Goal: Transaction & Acquisition: Book appointment/travel/reservation

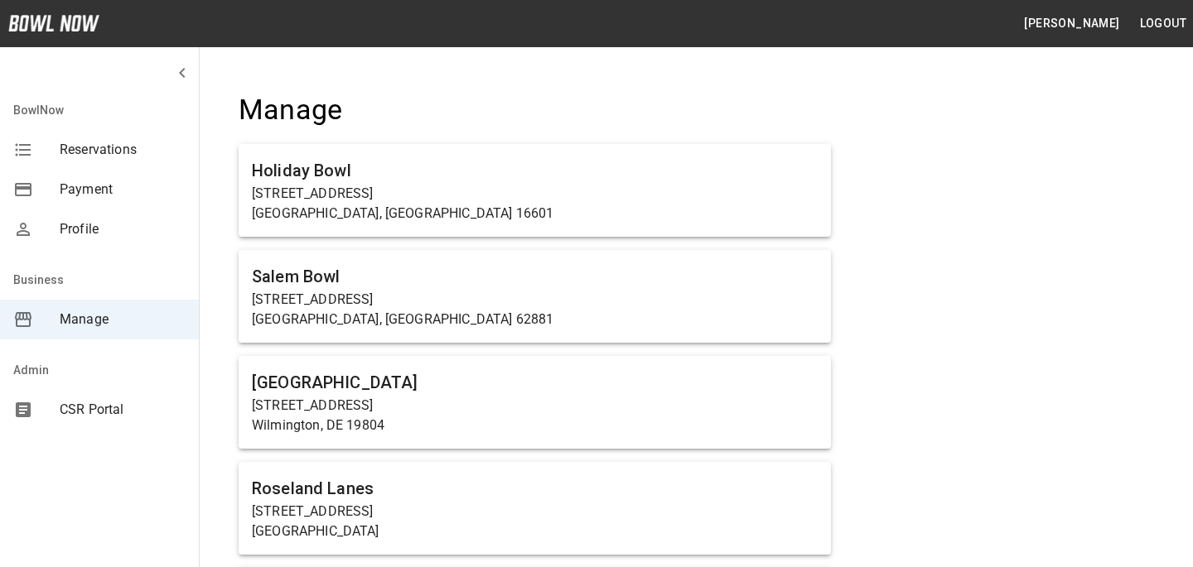
scroll to position [1159, 0]
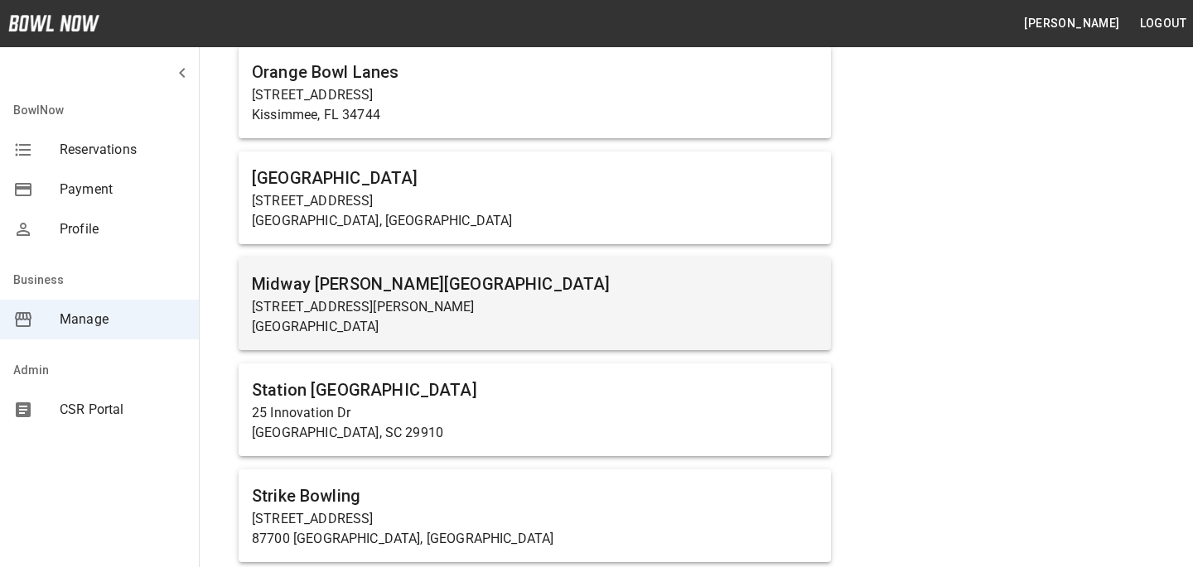
click at [462, 277] on h6 "Midway [PERSON_NAME][GEOGRAPHIC_DATA]" at bounding box center [535, 284] width 566 height 27
click at [462, 308] on p "[STREET_ADDRESS][PERSON_NAME]" at bounding box center [535, 307] width 566 height 20
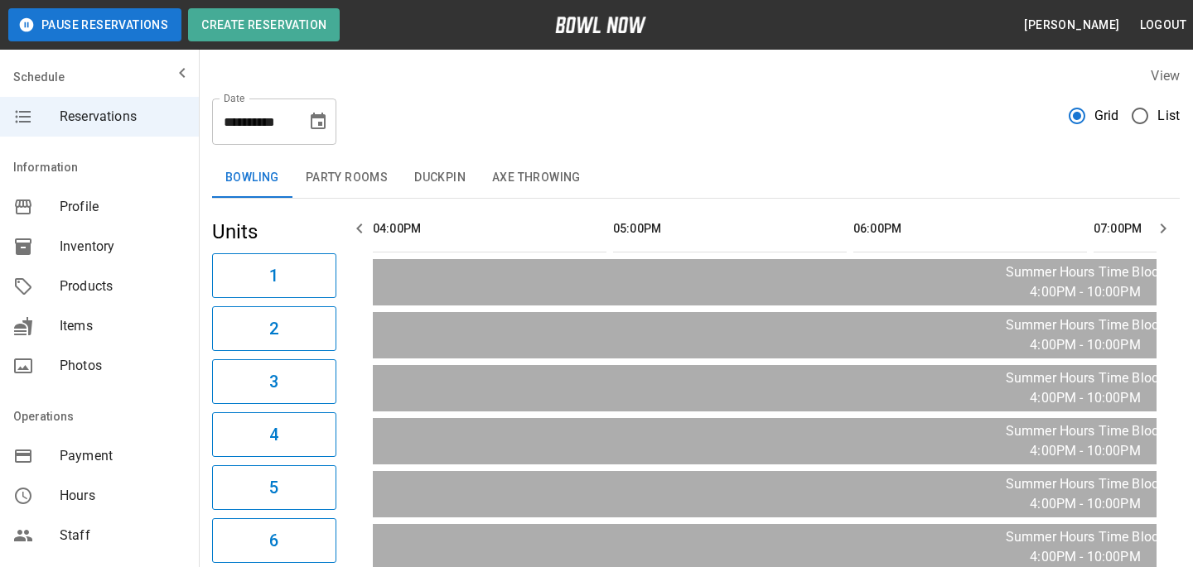
click at [128, 269] on div "Products" at bounding box center [99, 287] width 199 height 40
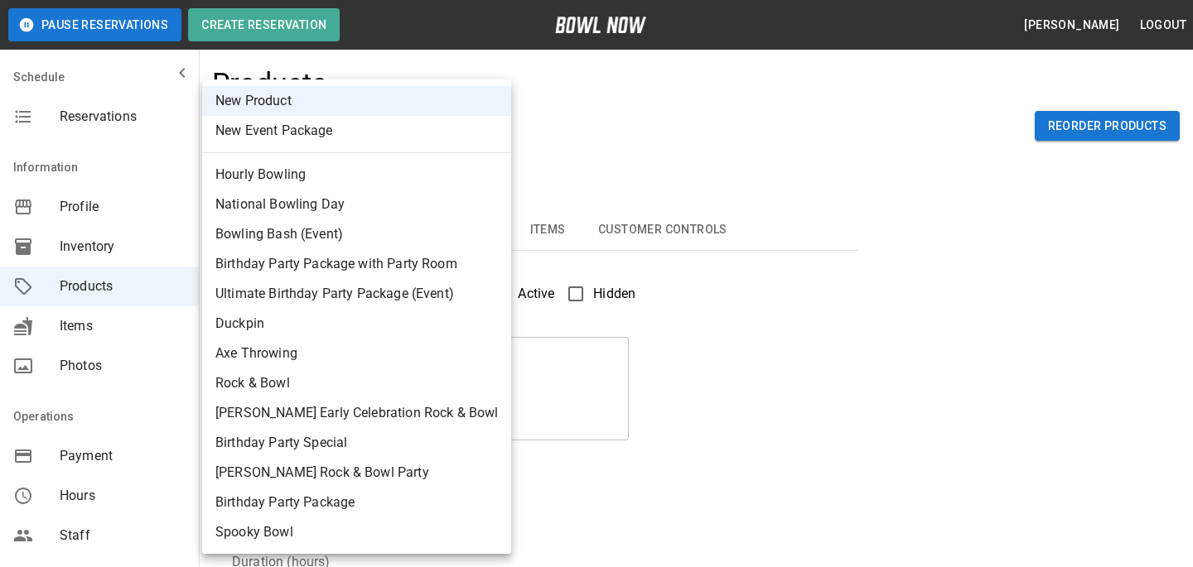
click at [557, 169] on div at bounding box center [596, 283] width 1193 height 567
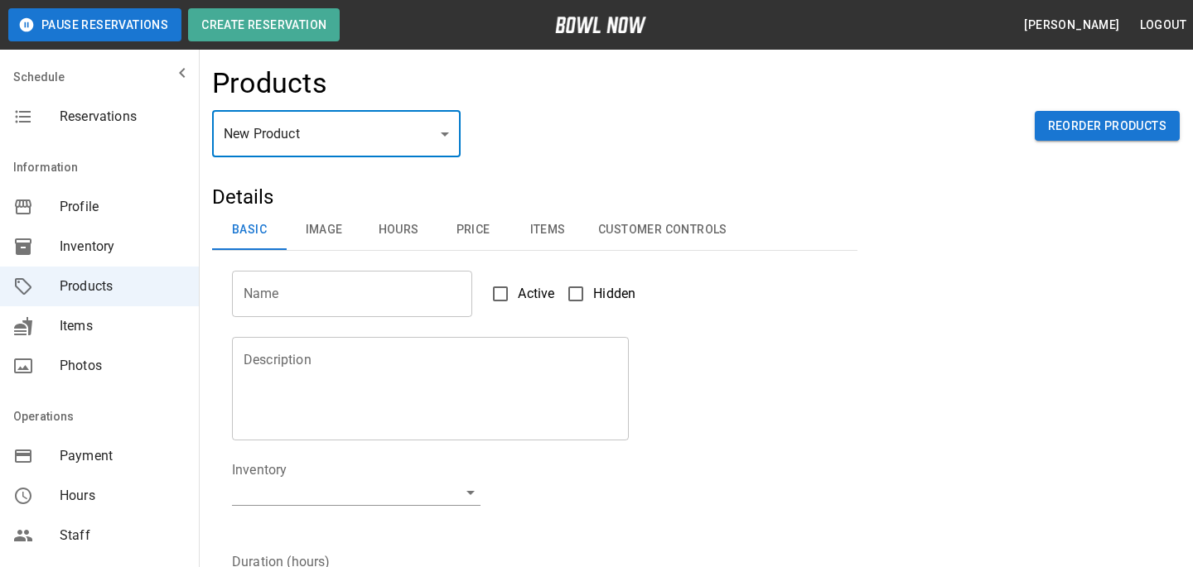
click at [388, 286] on input "Name" at bounding box center [352, 294] width 240 height 46
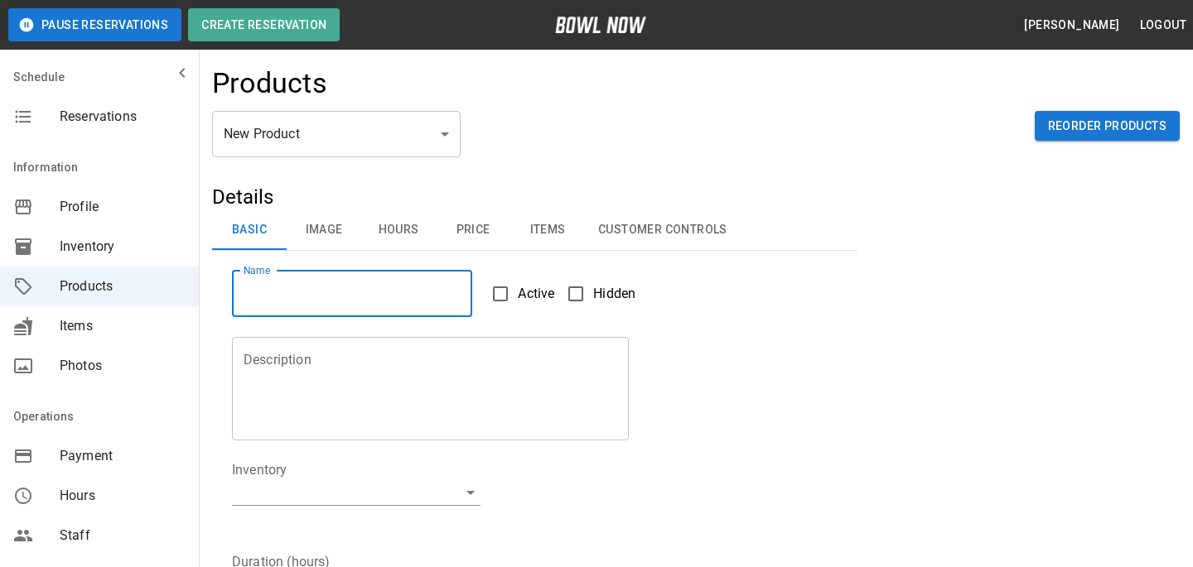
type input "****"
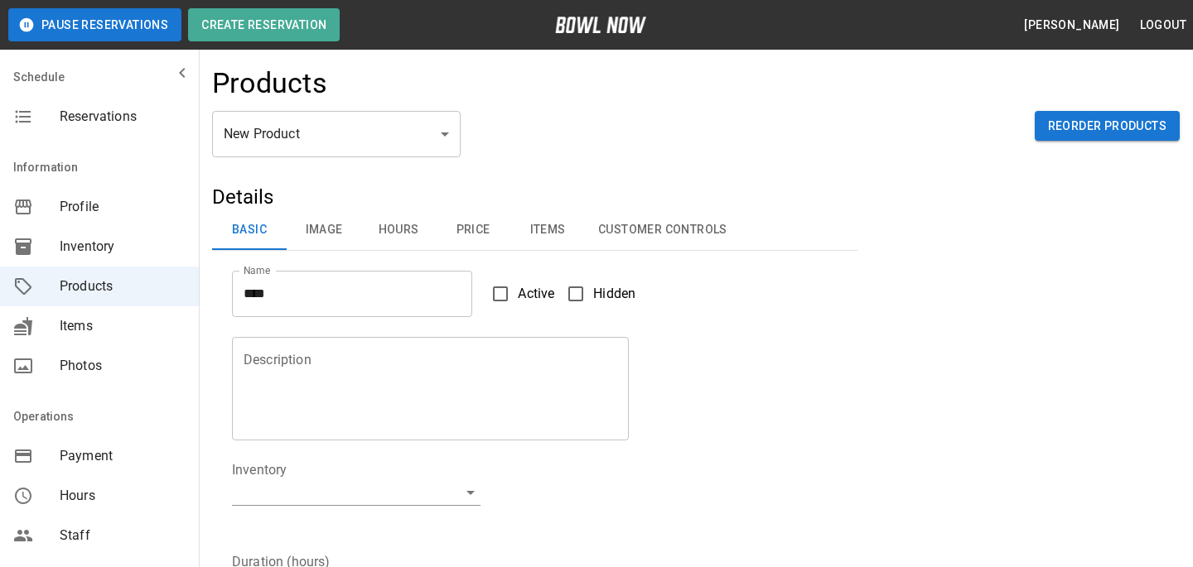
click at [533, 294] on span "Active" at bounding box center [536, 294] width 36 height 20
click at [355, 367] on textarea "Description" at bounding box center [431, 388] width 374 height 76
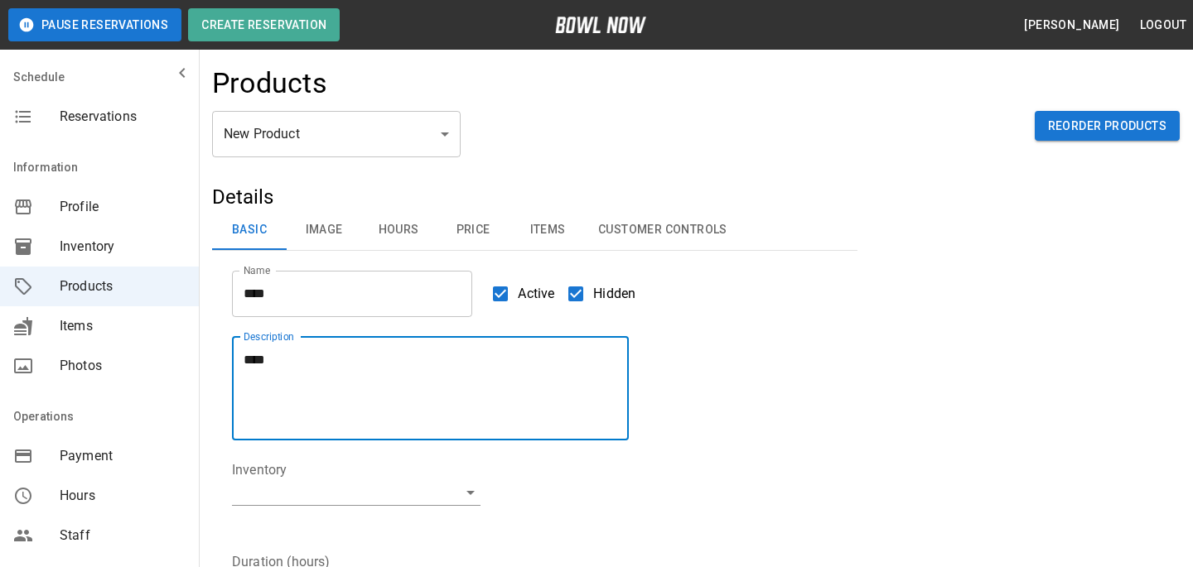
type textarea "****"
click at [345, 512] on fieldset "Inventory ​" at bounding box center [356, 497] width 249 height 72
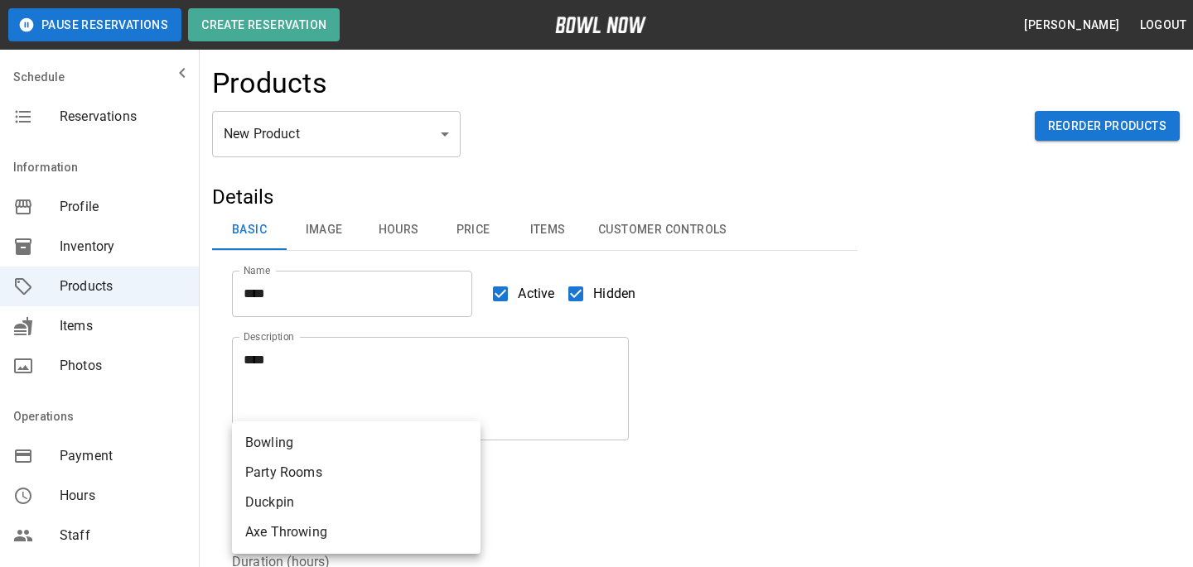
click at [344, 446] on li "Bowling" at bounding box center [356, 443] width 249 height 30
type input "**********"
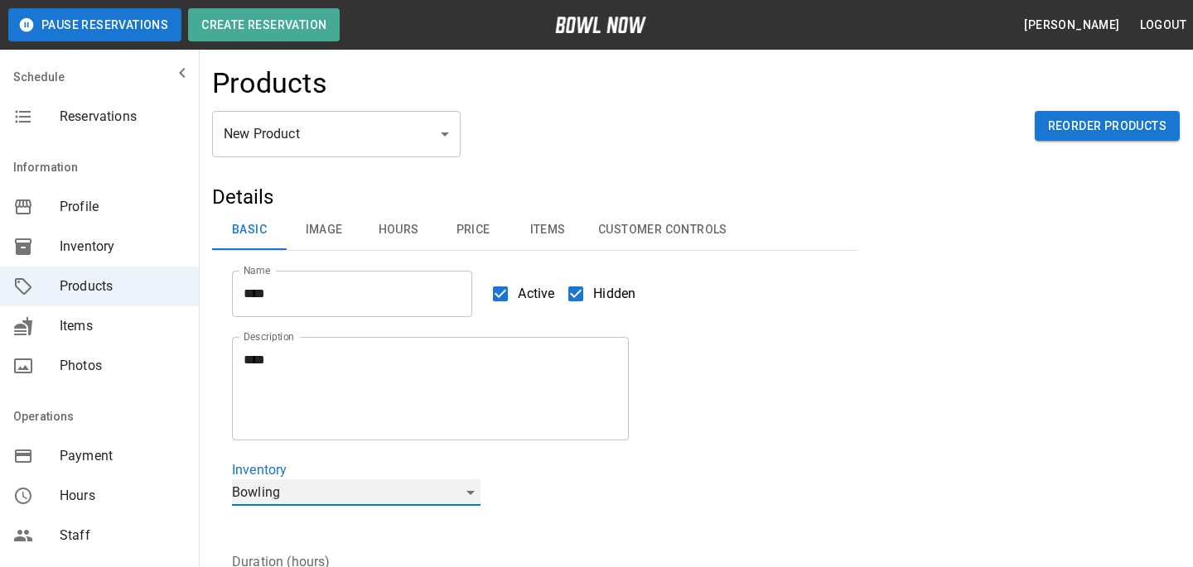
scroll to position [123, 0]
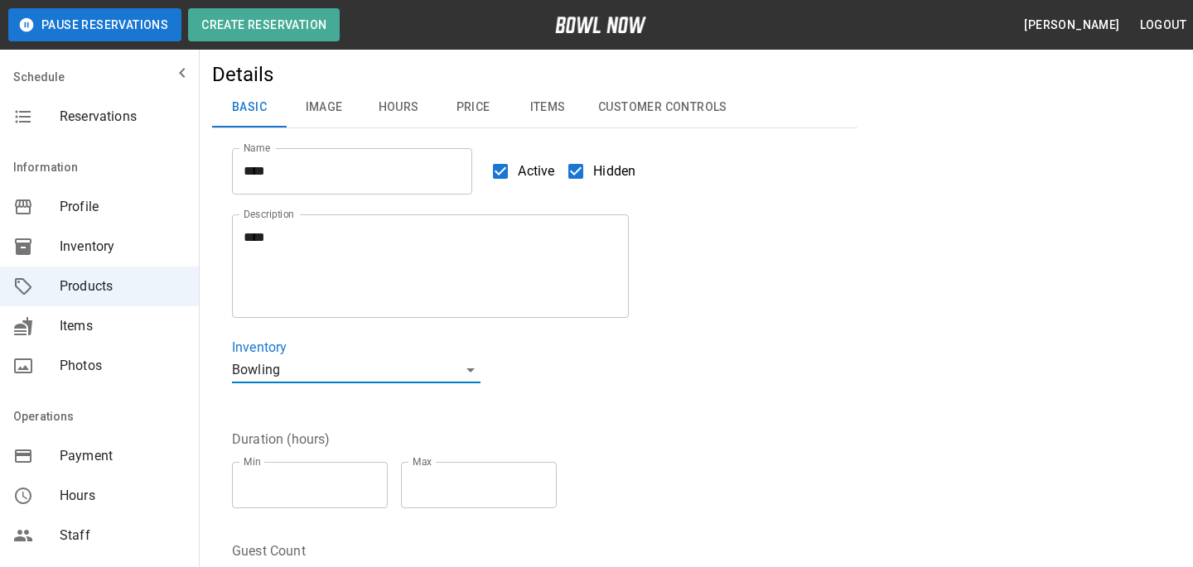
type input "*"
click at [379, 482] on input "*" at bounding box center [310, 485] width 156 height 46
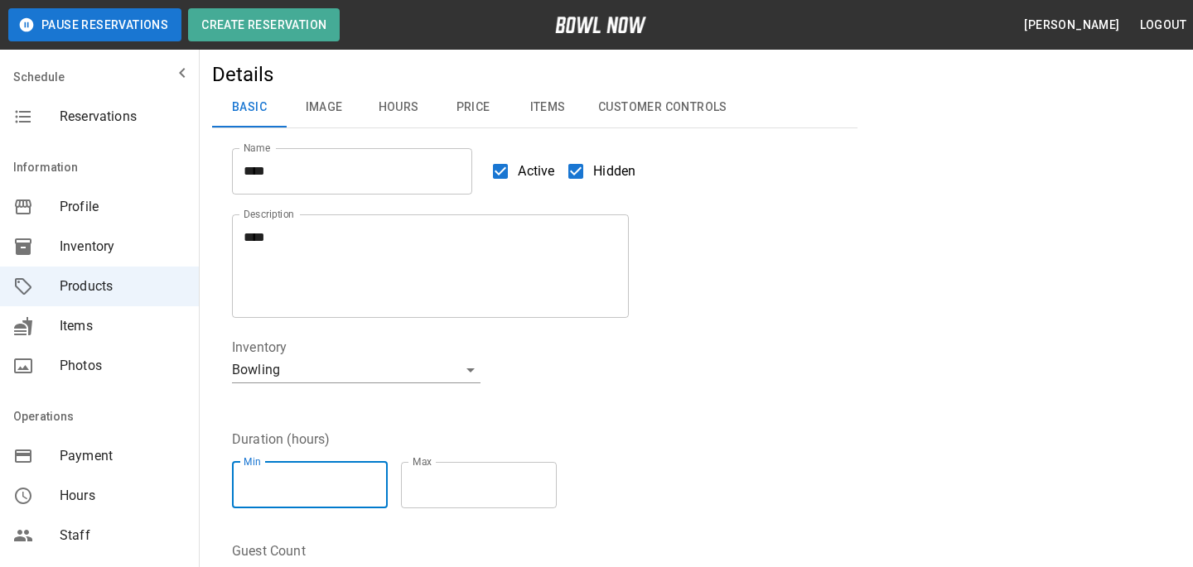
type input "*"
click at [553, 483] on input "*" at bounding box center [479, 485] width 156 height 46
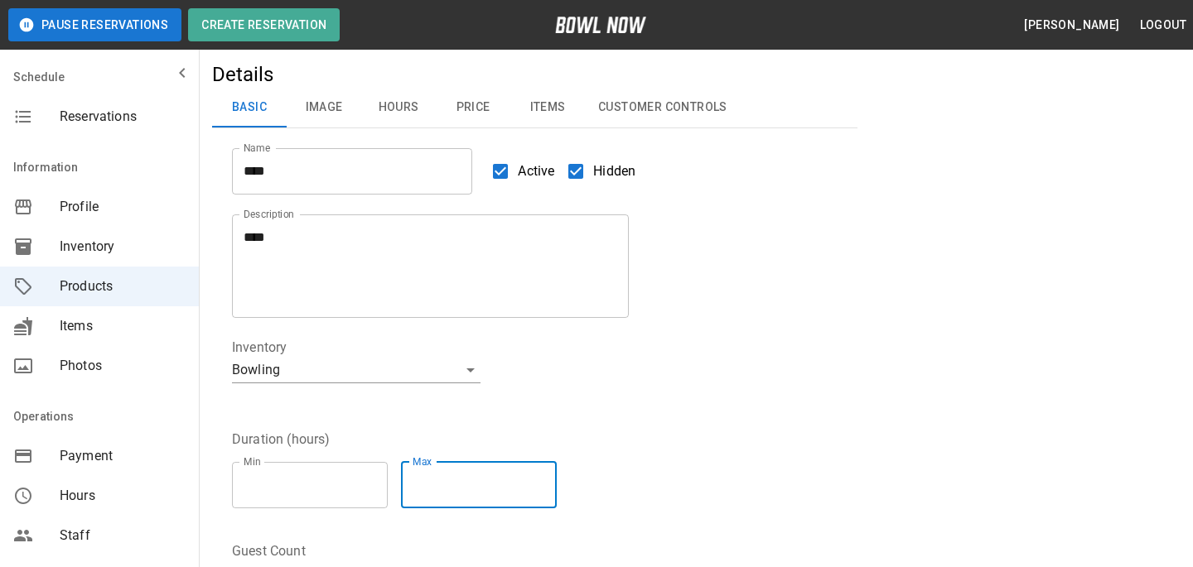
click at [560, 417] on div "Duration (hours) Min * Min Max * Max" at bounding box center [524, 466] width 625 height 112
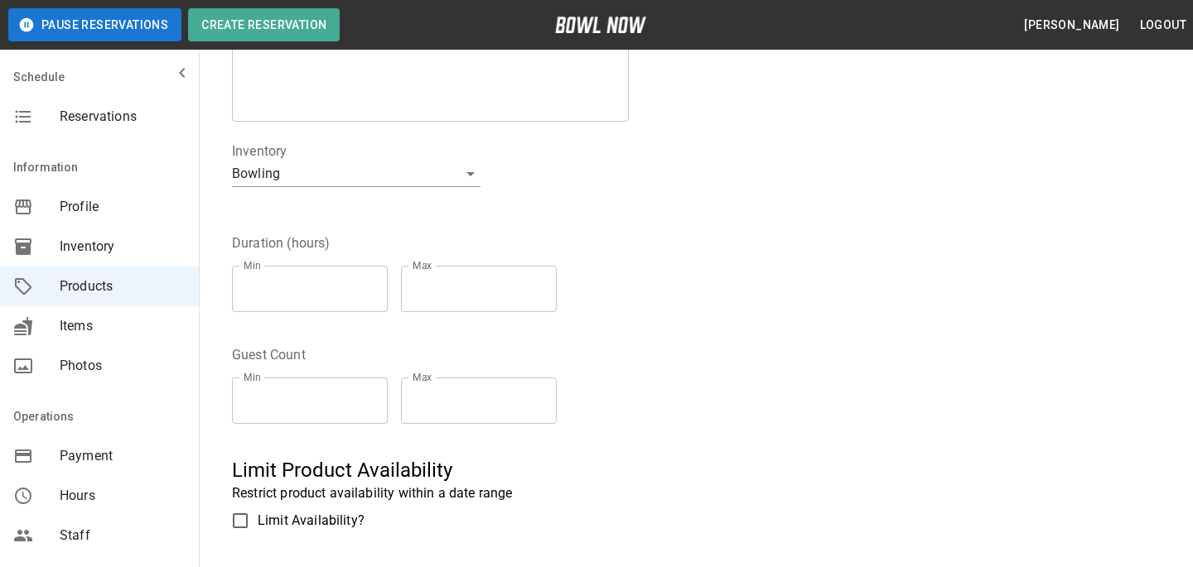
scroll to position [393, 0]
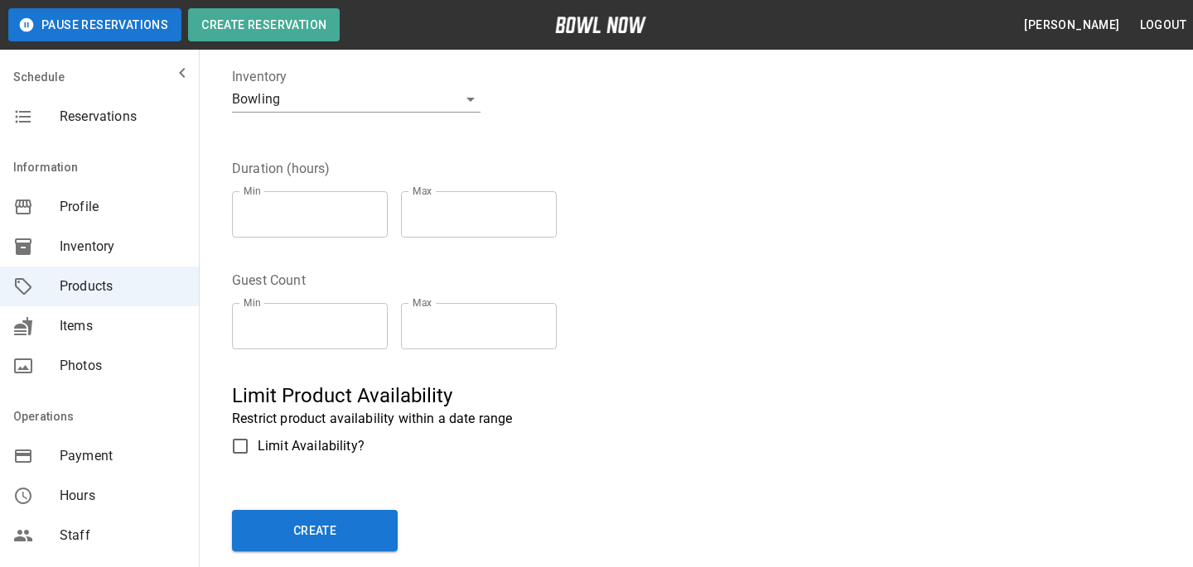
type input "*"
click at [379, 322] on input "*" at bounding box center [310, 326] width 156 height 46
type input "*"
click at [554, 319] on input "*" at bounding box center [479, 326] width 156 height 46
click at [588, 274] on div "Guest Count Min * Min Max * Max" at bounding box center [524, 307] width 625 height 112
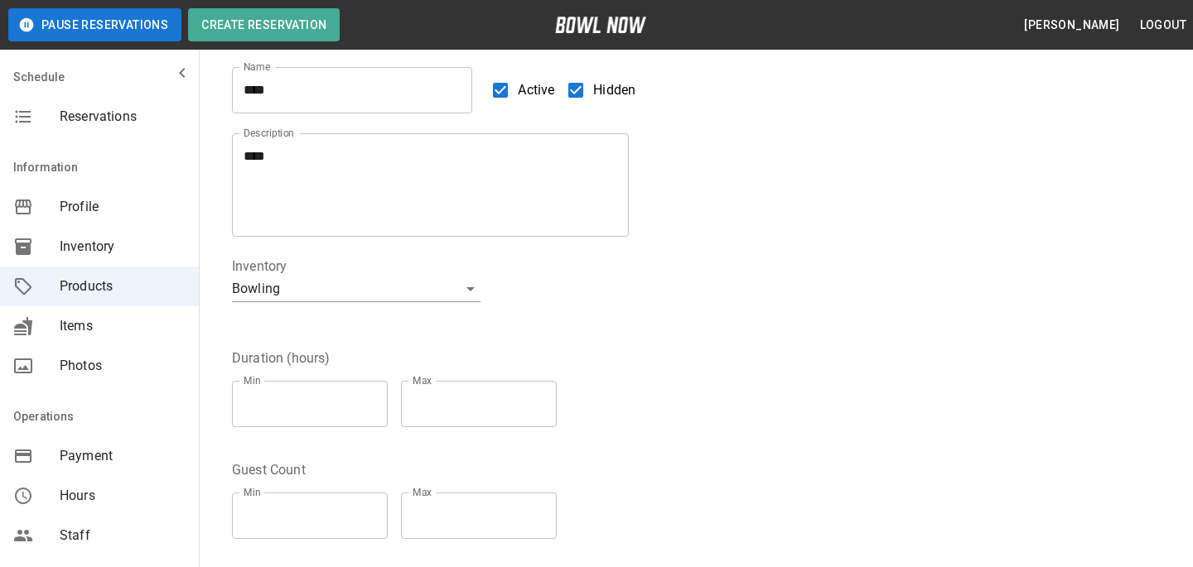
scroll to position [0, 0]
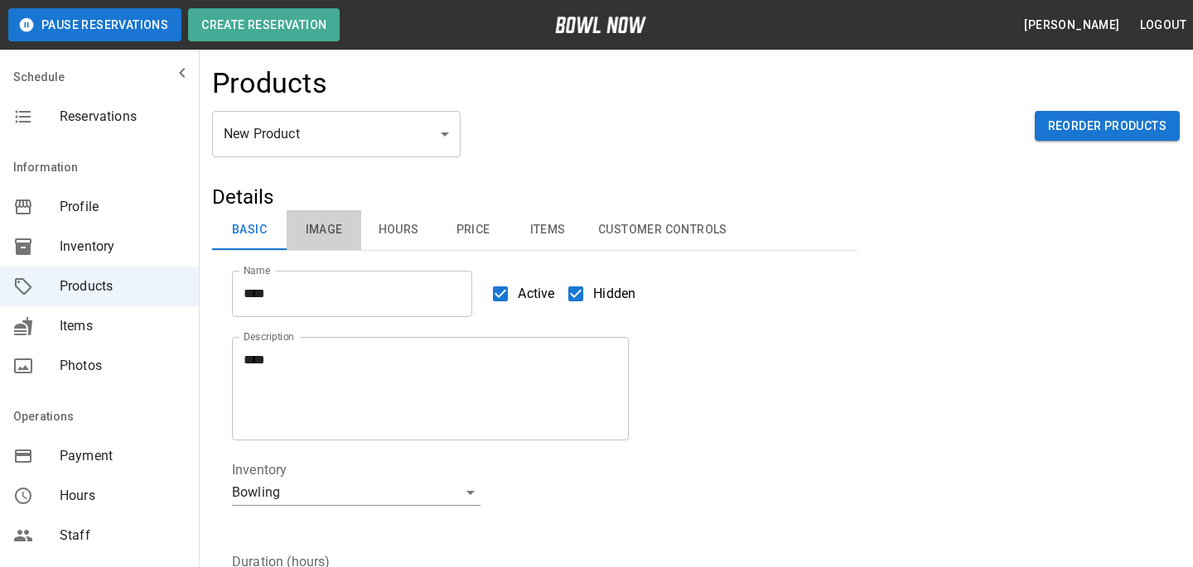
click at [335, 229] on button "Image" at bounding box center [324, 230] width 75 height 40
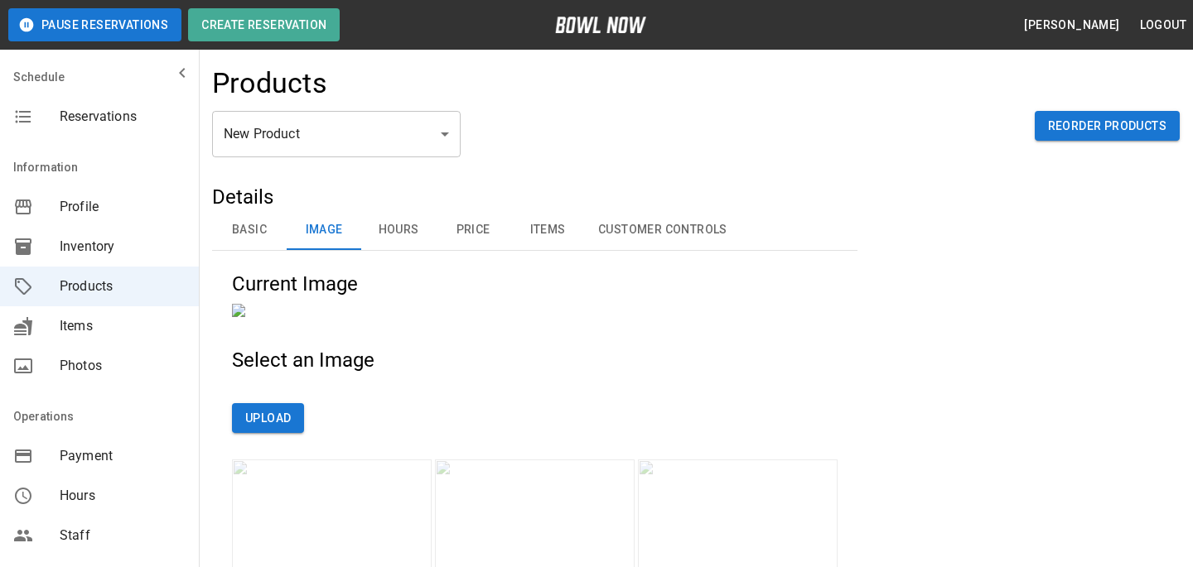
click at [424, 229] on button "Hours" at bounding box center [398, 230] width 75 height 40
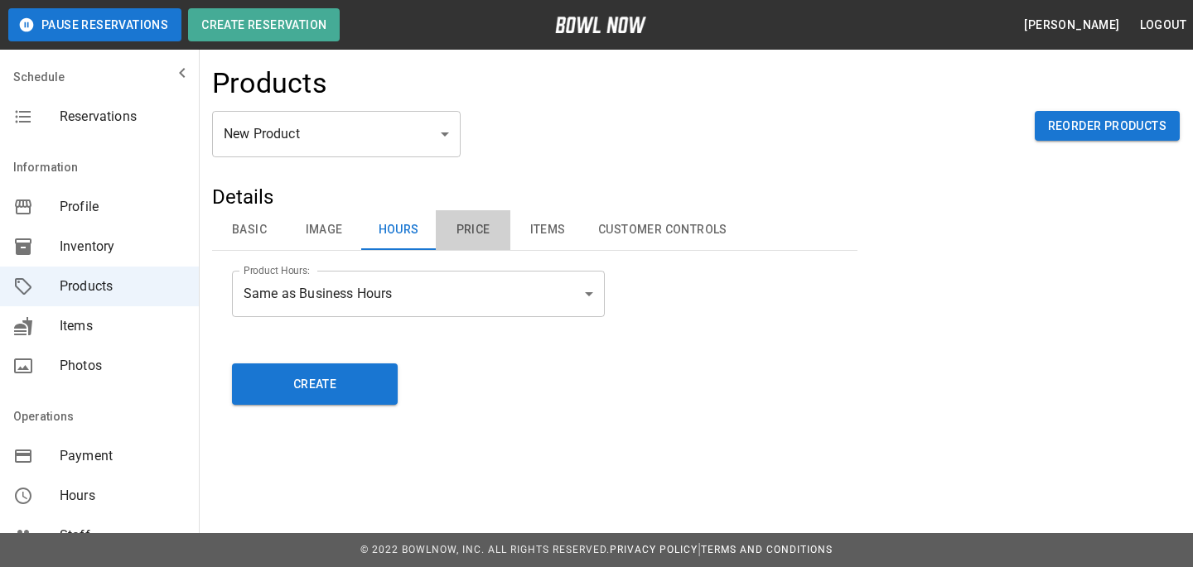
click at [469, 230] on button "Price" at bounding box center [473, 230] width 75 height 40
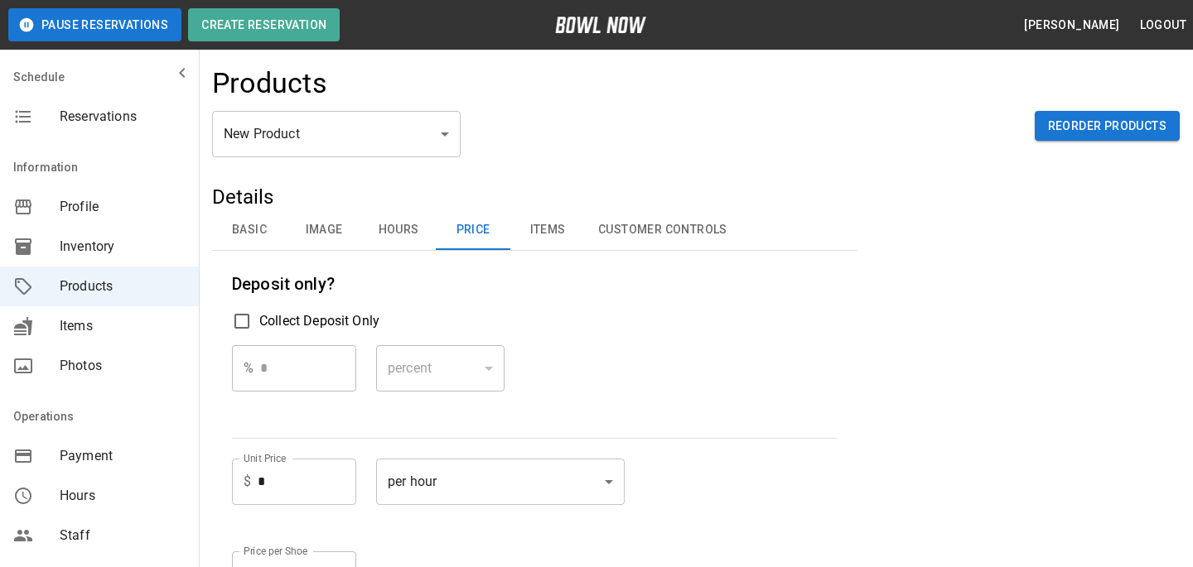
click at [311, 472] on input "*" at bounding box center [307, 482] width 99 height 46
click at [311, 471] on input "*" at bounding box center [307, 482] width 99 height 46
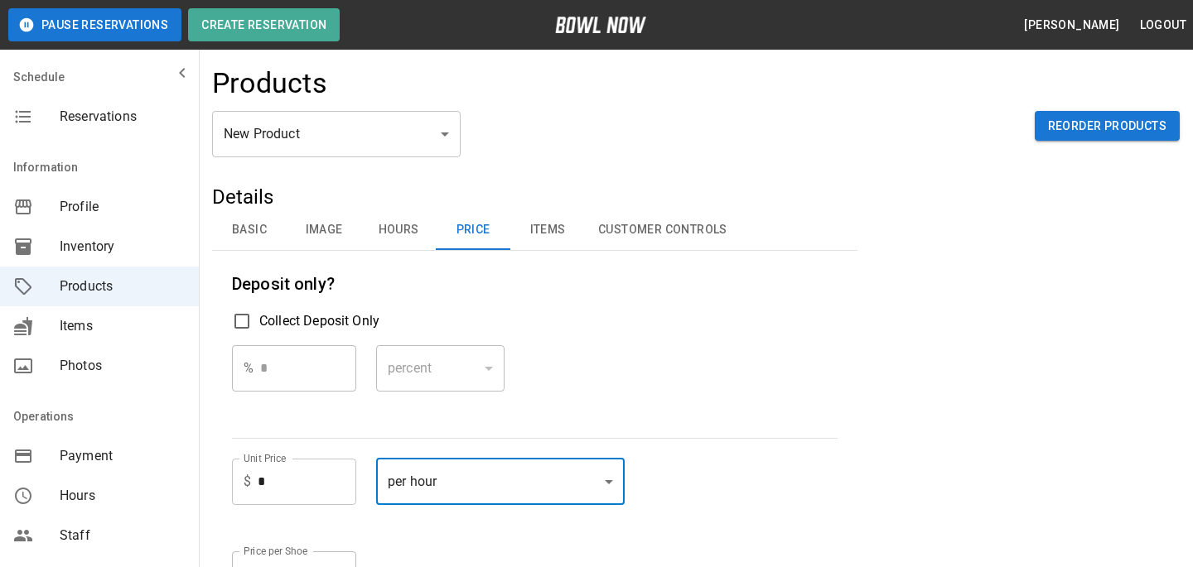
click at [297, 494] on input "*" at bounding box center [307, 482] width 99 height 46
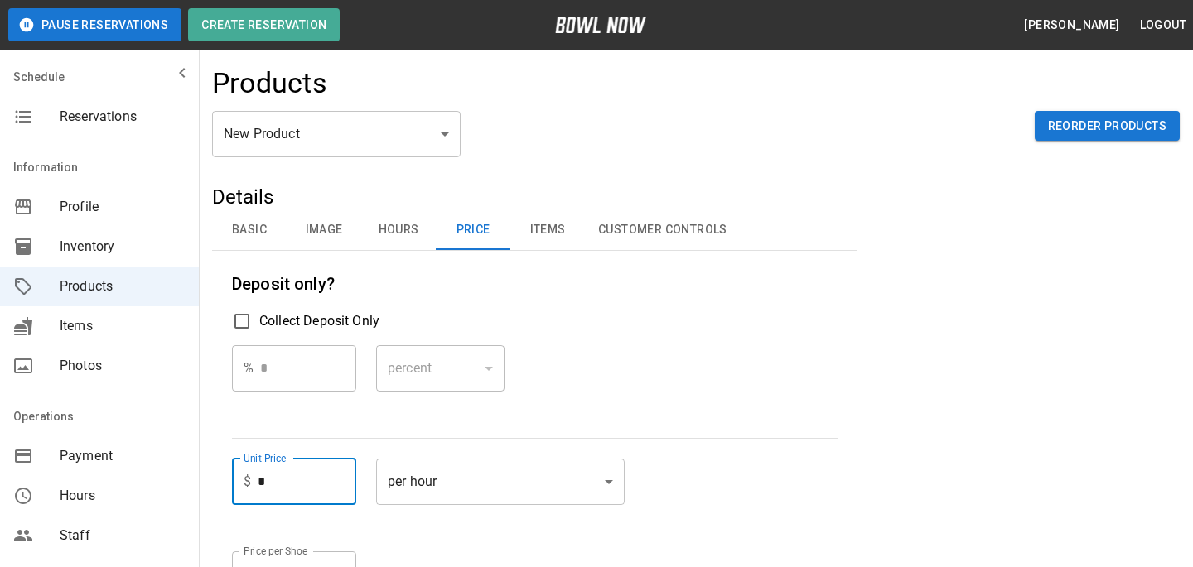
click at [297, 494] on input "*" at bounding box center [307, 482] width 99 height 46
type input "*"
click at [694, 368] on div "% * ​ percent ******* ​" at bounding box center [535, 381] width 606 height 73
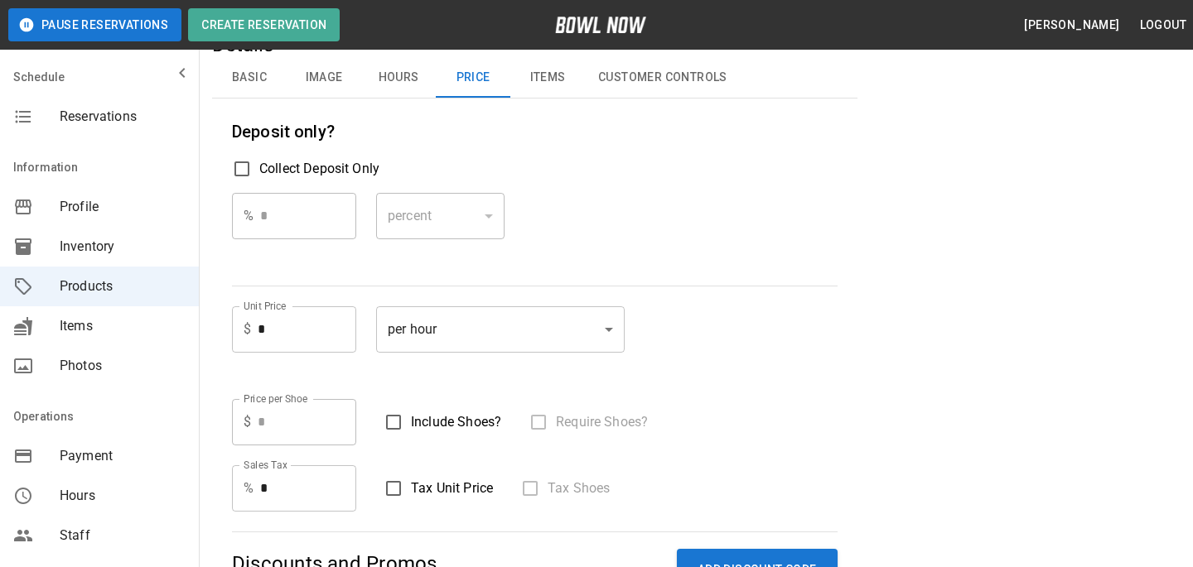
scroll to position [415, 0]
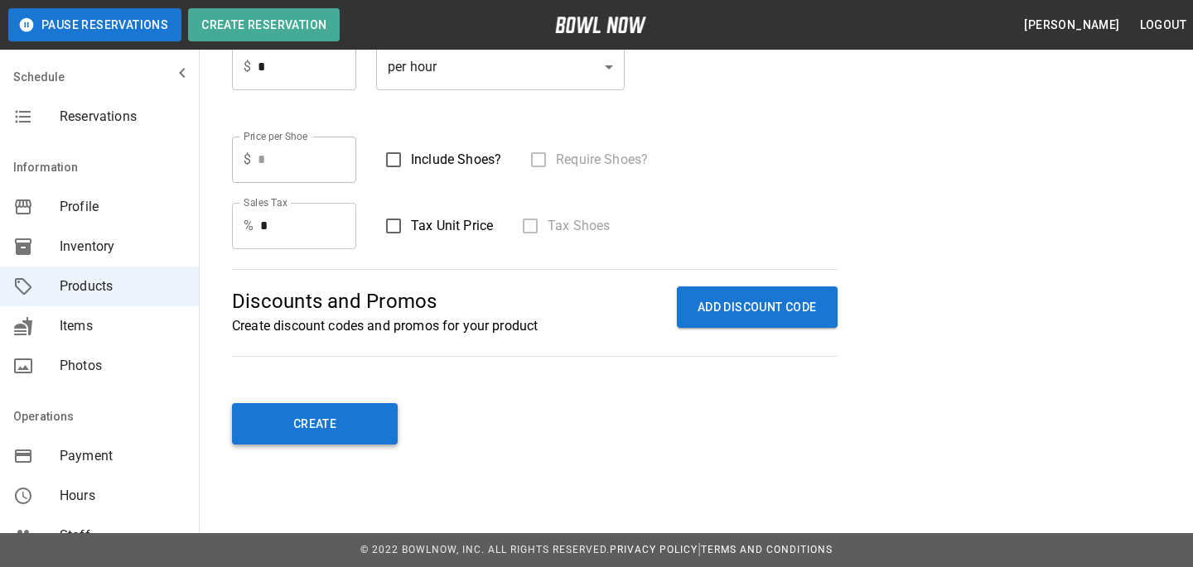
click at [355, 426] on button "Create" at bounding box center [315, 423] width 166 height 41
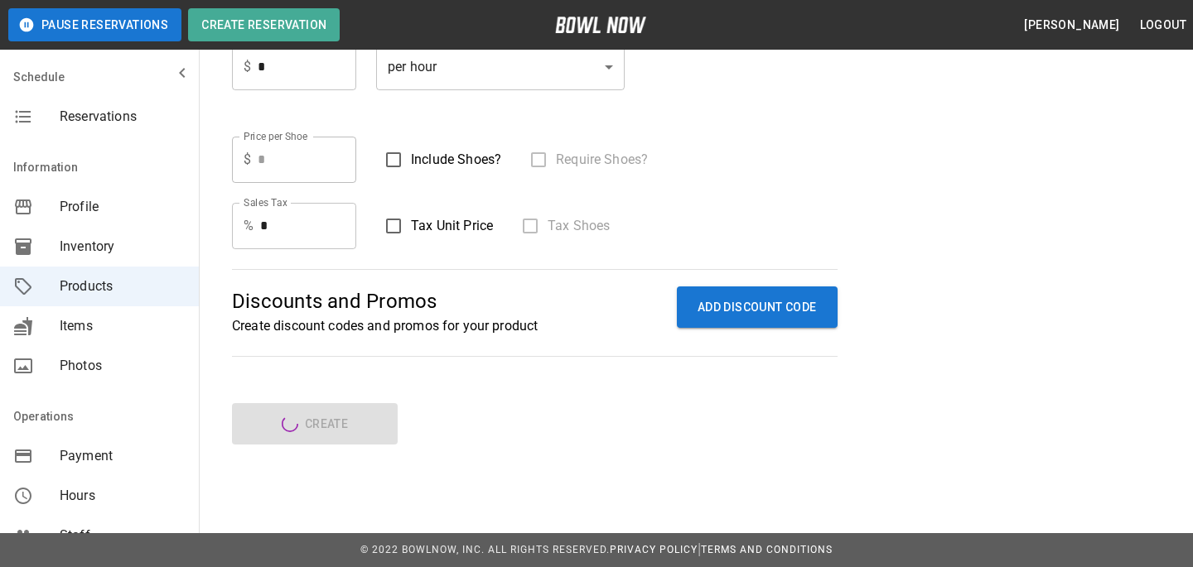
type input "**"
type input "*"
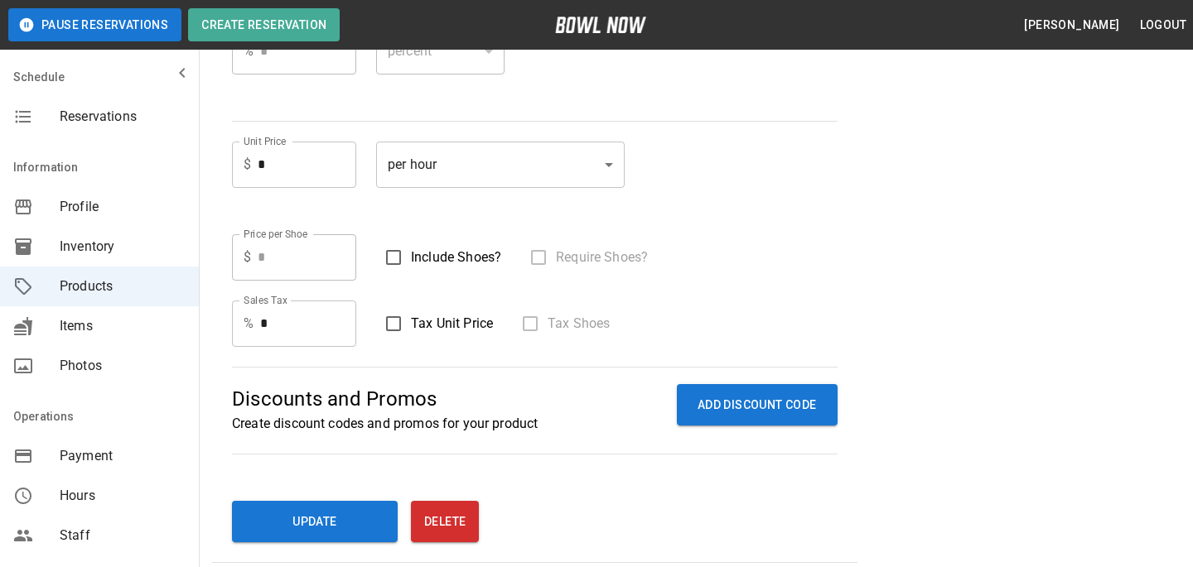
scroll to position [0, 0]
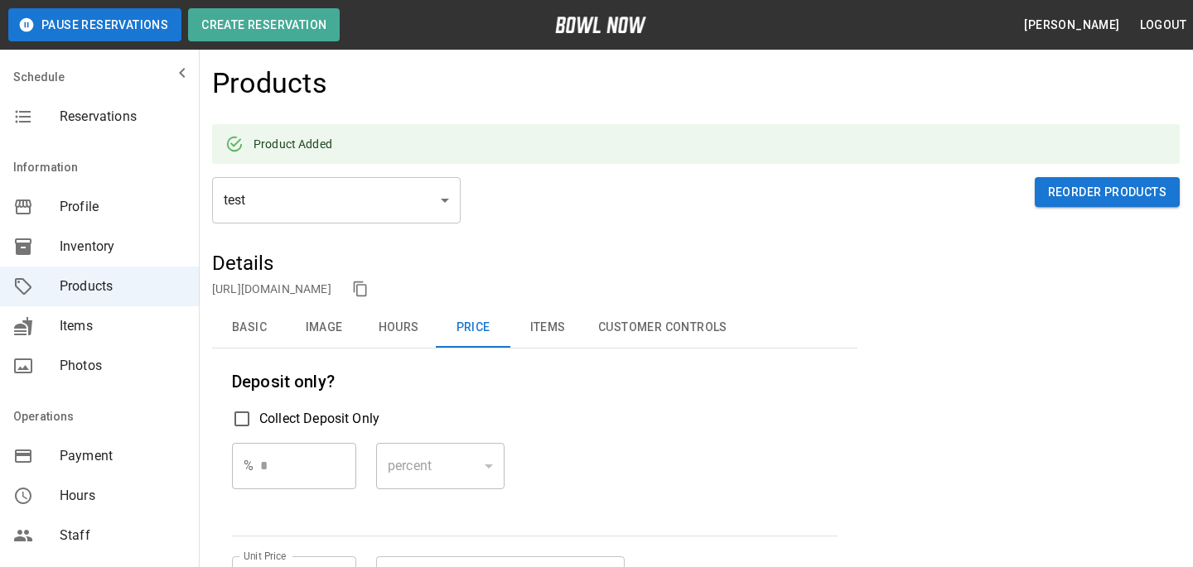
click at [396, 300] on div "[URL][DOMAIN_NAME]" at bounding box center [534, 289] width 645 height 25
click at [331, 295] on link "[URL][DOMAIN_NAME]" at bounding box center [271, 288] width 119 height 13
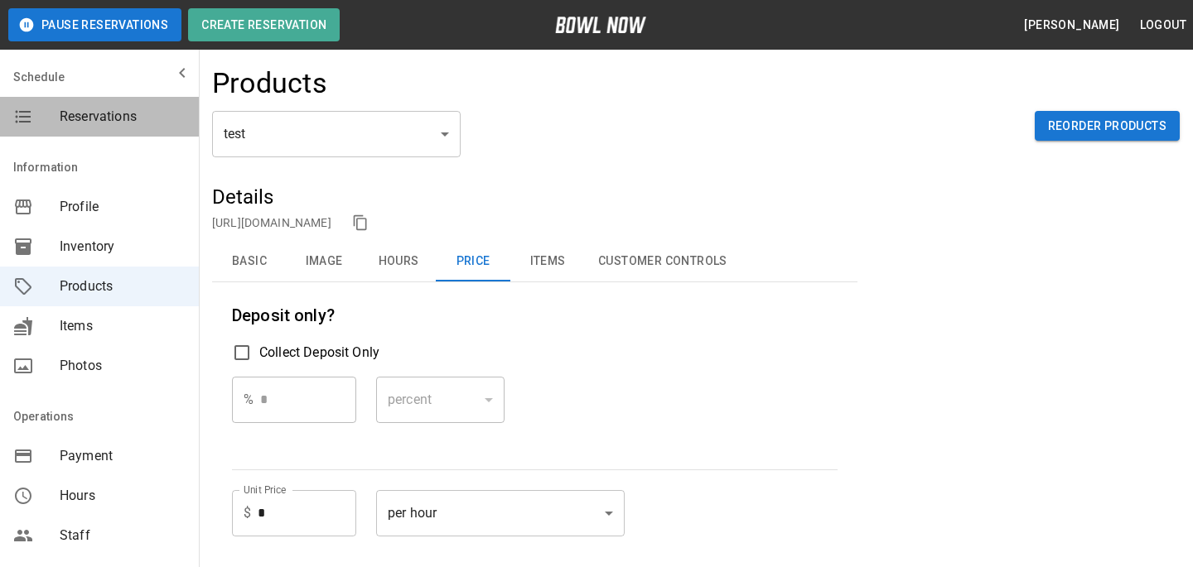
click at [68, 99] on div "Reservations" at bounding box center [99, 117] width 199 height 40
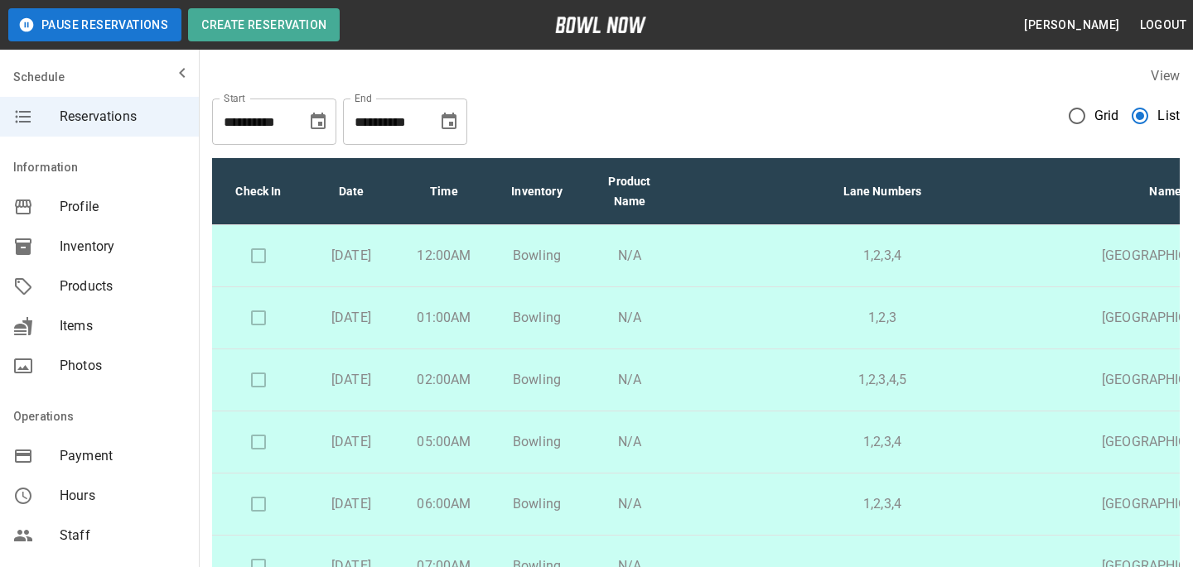
click at [1122, 113] on div "Grid List" at bounding box center [1124, 116] width 111 height 35
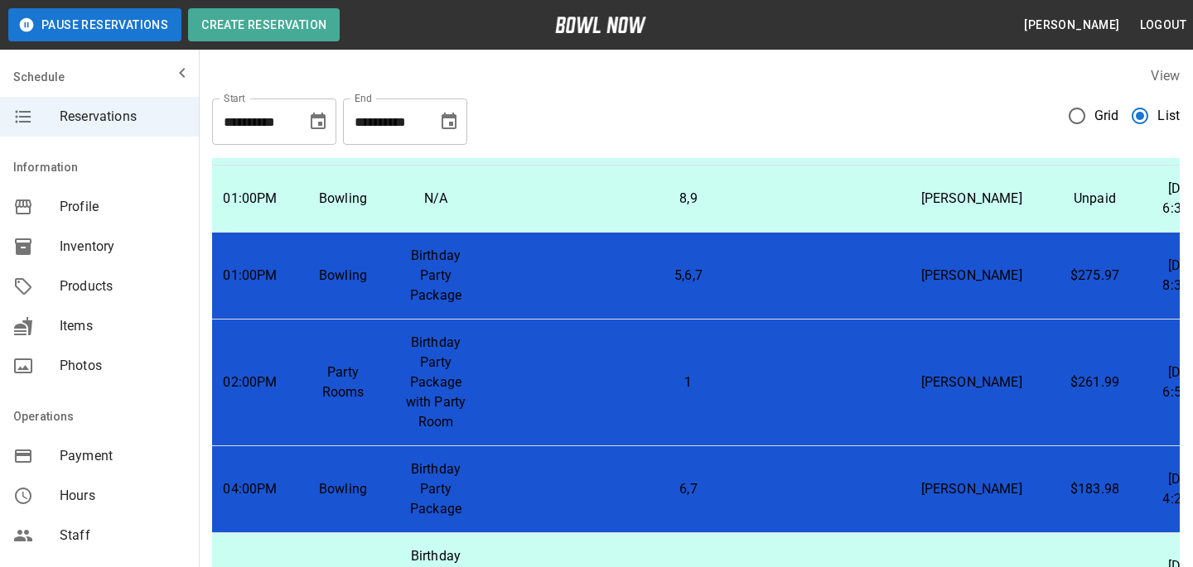
scroll to position [944, 0]
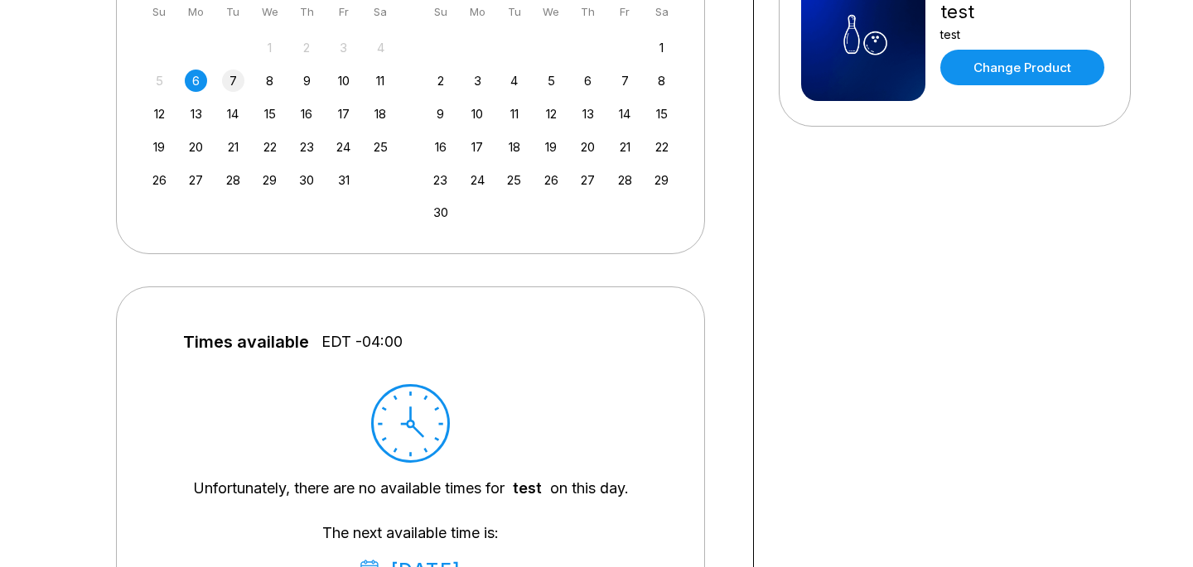
click at [238, 80] on div "7" at bounding box center [233, 81] width 22 height 22
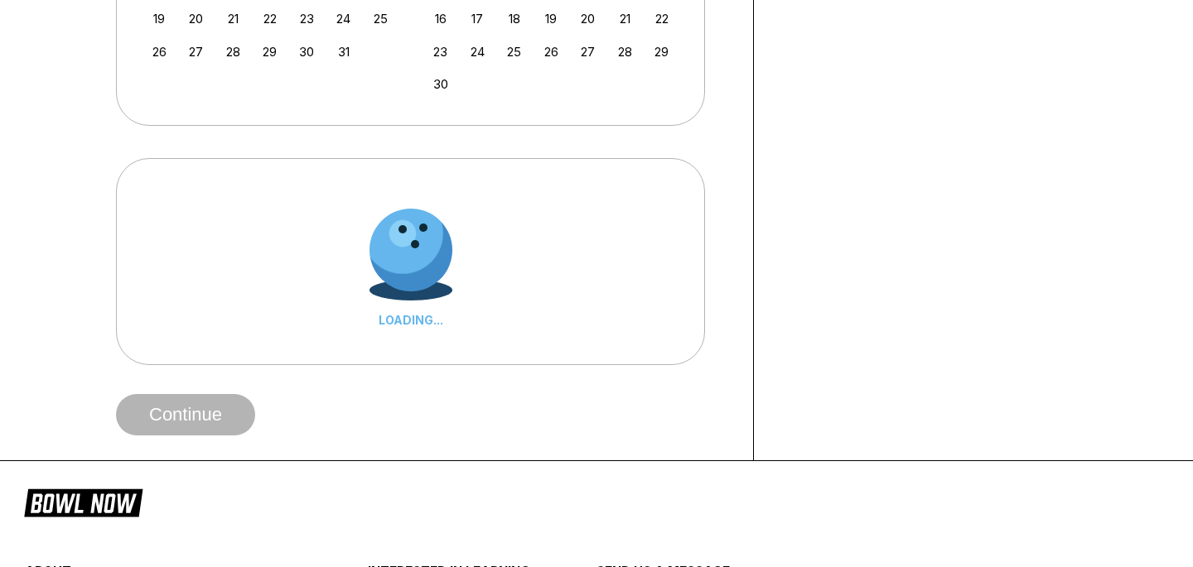
scroll to position [648, 0]
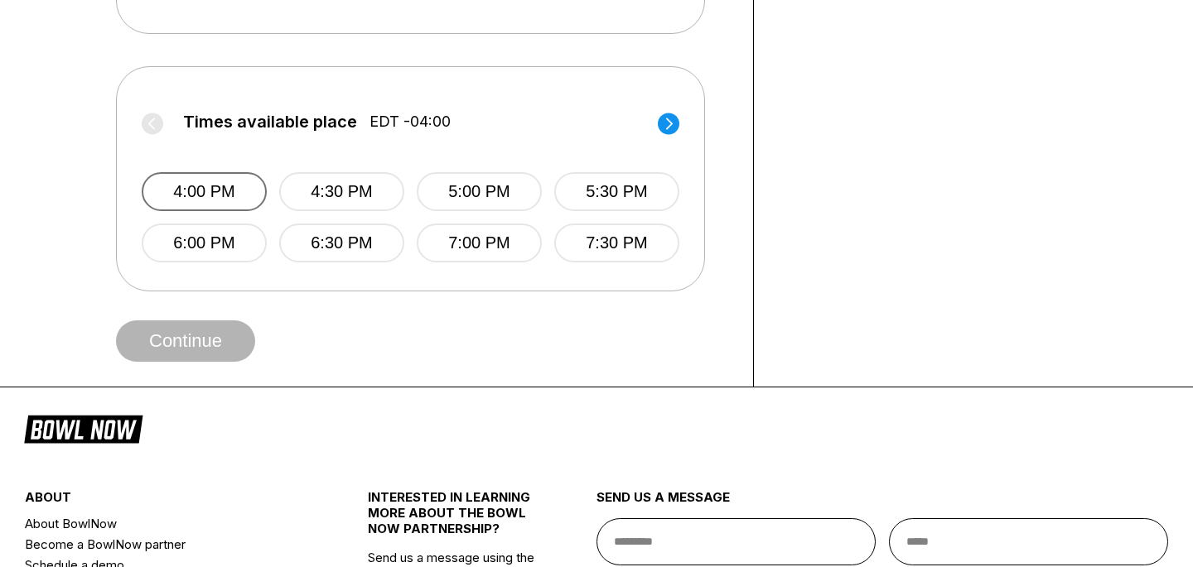
click at [223, 193] on button "4:00 PM" at bounding box center [204, 191] width 125 height 39
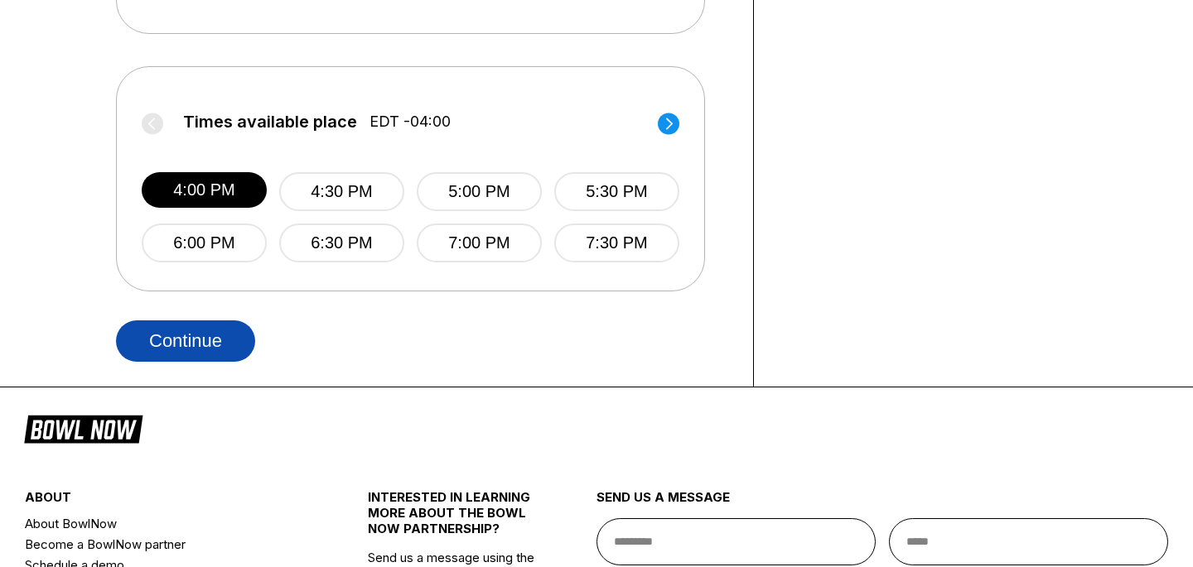
click at [235, 331] on button "Continue" at bounding box center [185, 341] width 139 height 41
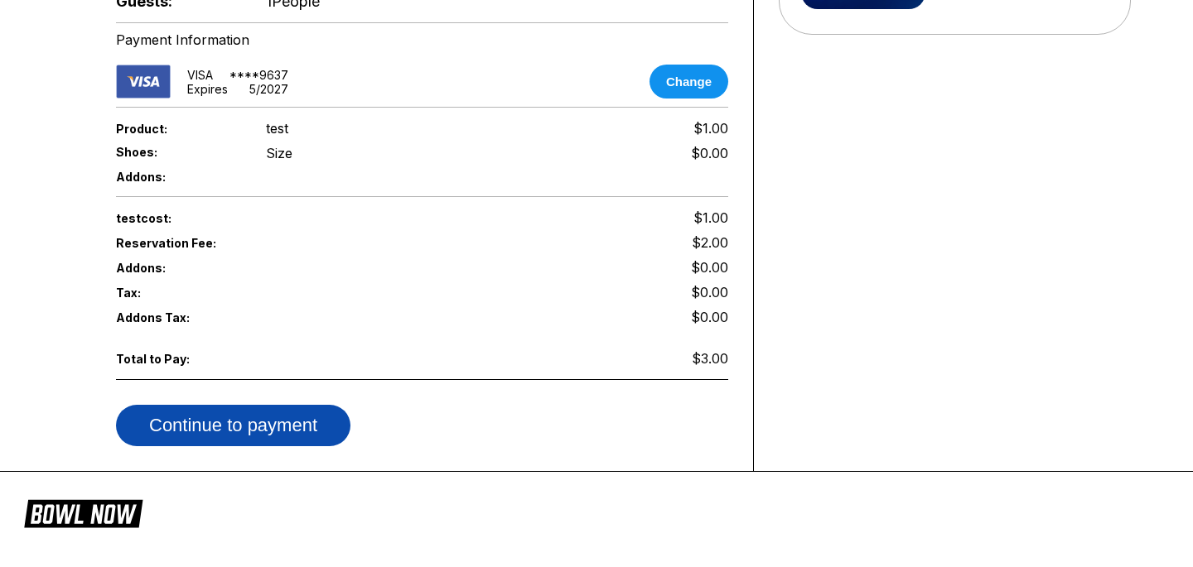
scroll to position [528, 0]
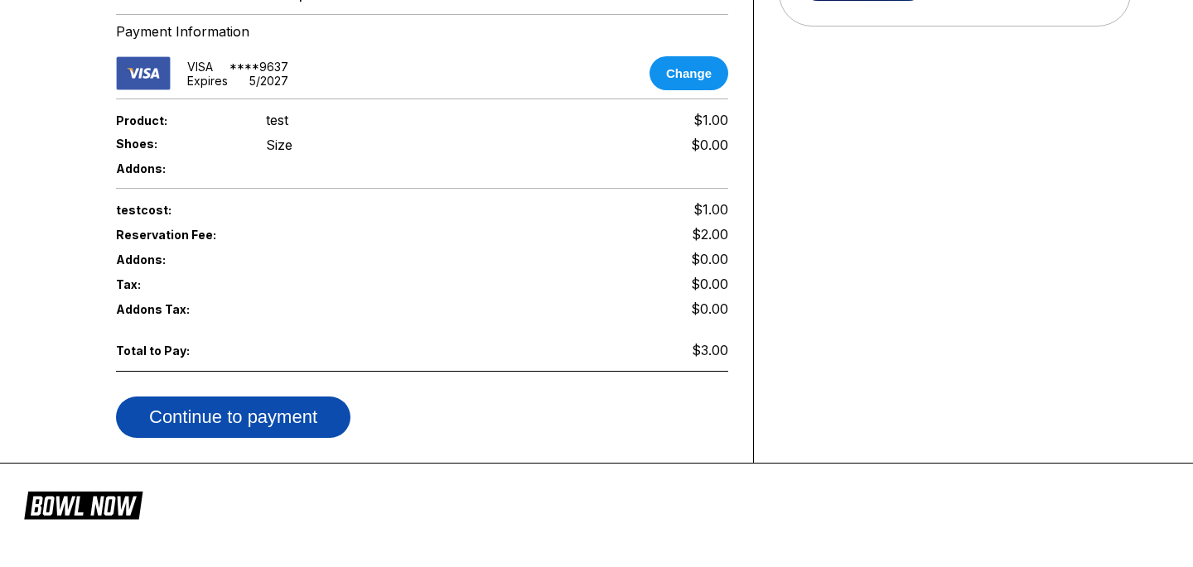
click at [297, 416] on button "Continue to payment" at bounding box center [233, 417] width 234 height 41
